Goal: Submit feedback/report problem: Submit feedback/report problem

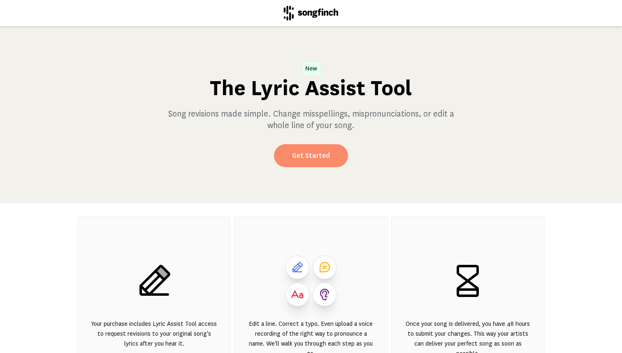
click at [321, 158] on link "Get Started" at bounding box center [311, 155] width 74 height 23
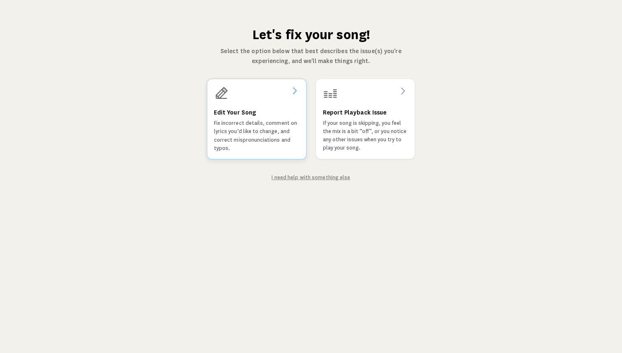
click at [262, 141] on p "Fix incorrect details, comment on lyrics you'd like to change, and correct misp…" at bounding box center [257, 135] width 86 height 33
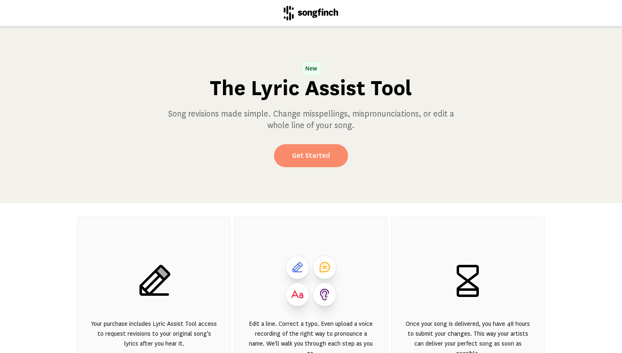
click at [316, 160] on link "Get Started" at bounding box center [311, 155] width 74 height 23
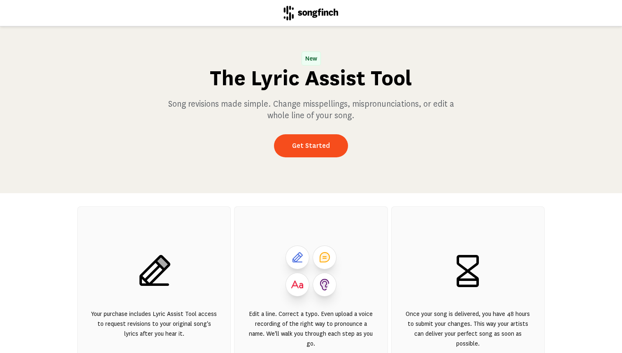
scroll to position [9, 0]
click at [328, 150] on link "Get Started" at bounding box center [311, 146] width 74 height 23
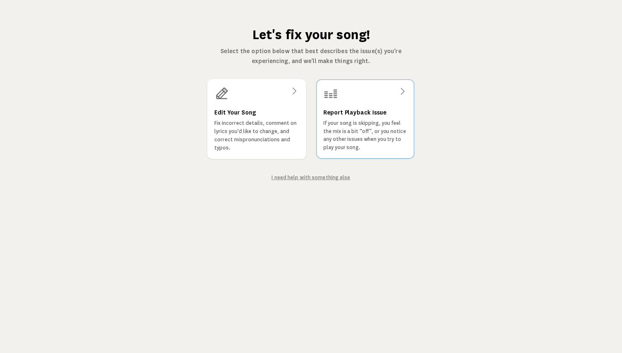
click at [334, 149] on p "If your song is skipping, you feel the mix is a bit “off”, or you notice any ot…" at bounding box center [366, 135] width 84 height 33
